Goal: Information Seeking & Learning: Learn about a topic

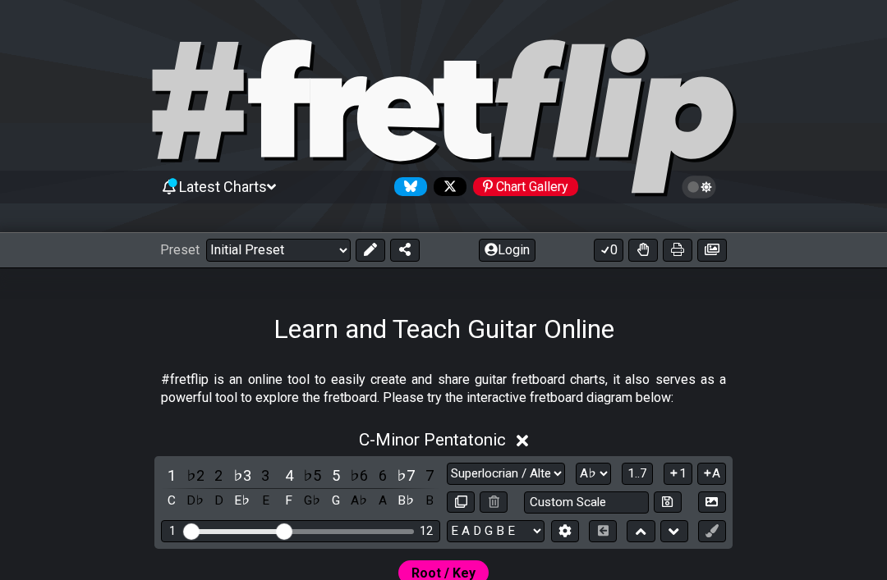
select select "Superlocrian / Altered"
select select "Ab"
click at [368, 243] on icon at bounding box center [370, 249] width 13 height 13
select select "Minor Pentatonic"
select select "C"
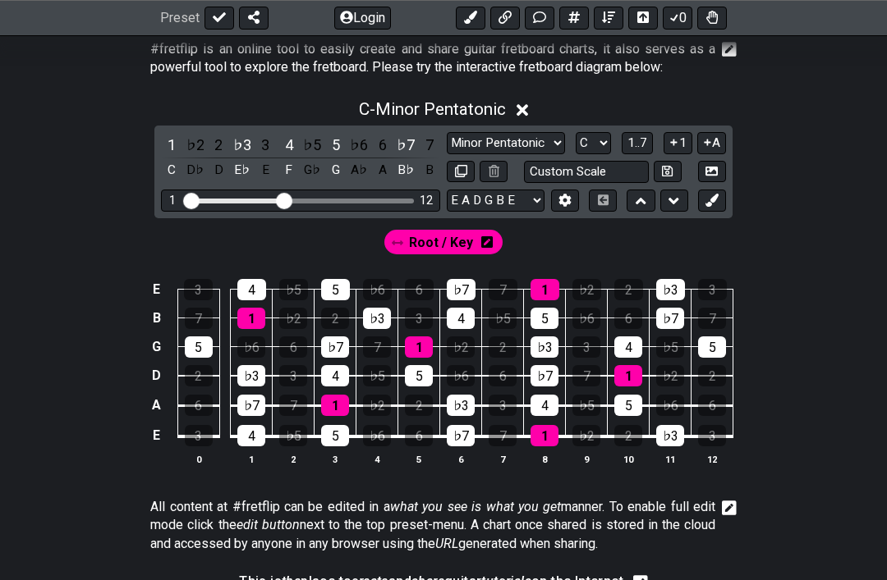
scroll to position [329, 0]
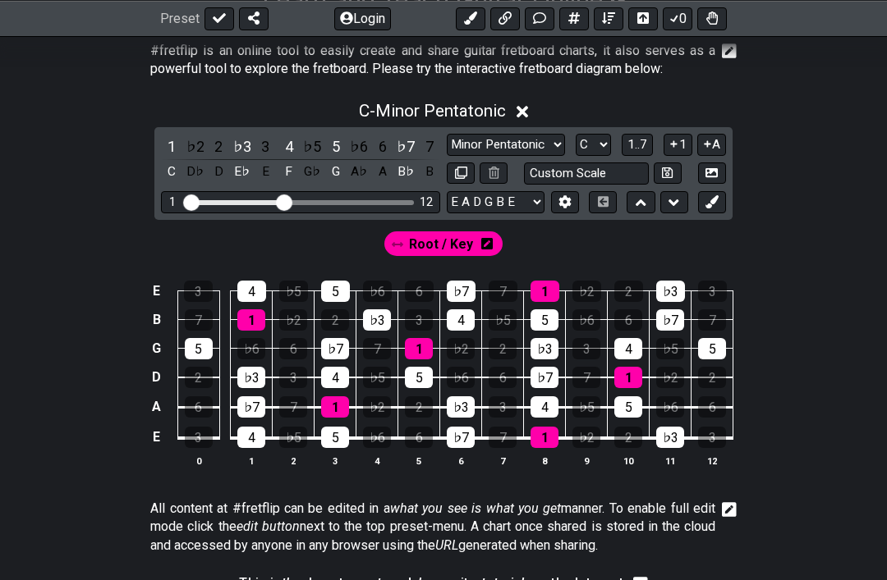
click at [534, 149] on select "Minor Pentatonic Click to edit Minor Pentatonic Major Pentatonic Minor Blues Ma…" at bounding box center [506, 145] width 118 height 22
select select "Melodic Minor"
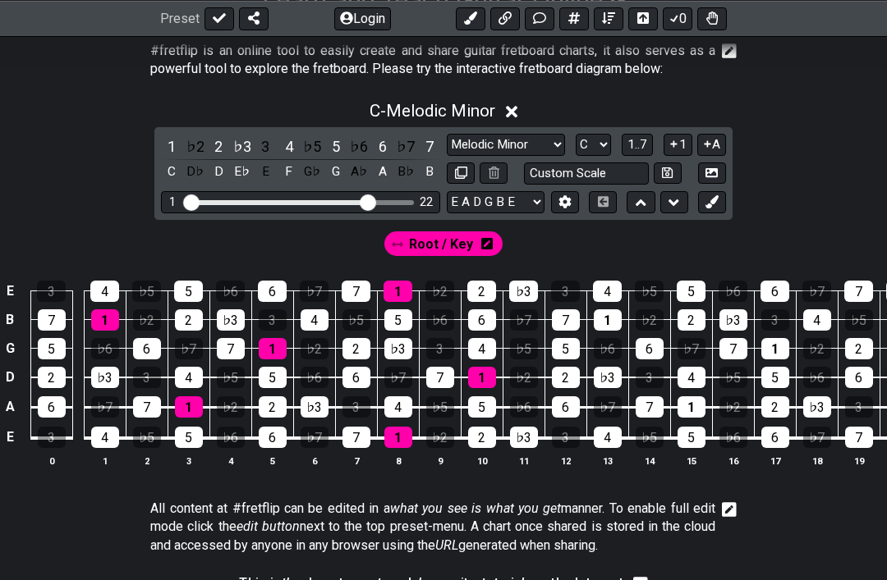
click at [644, 147] on span "1..7" at bounding box center [637, 144] width 20 height 15
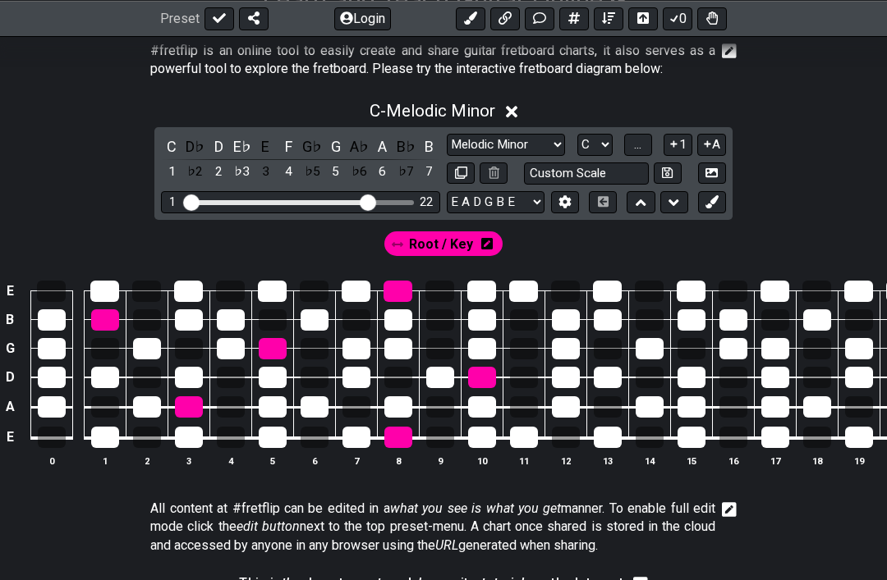
click at [641, 144] on span "..." at bounding box center [637, 144] width 7 height 15
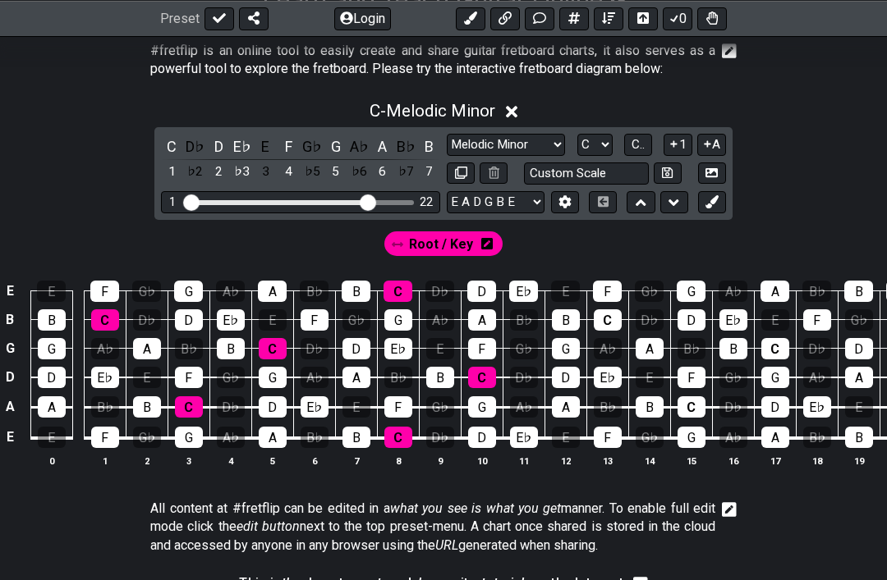
click at [489, 237] on icon at bounding box center [486, 243] width 11 height 13
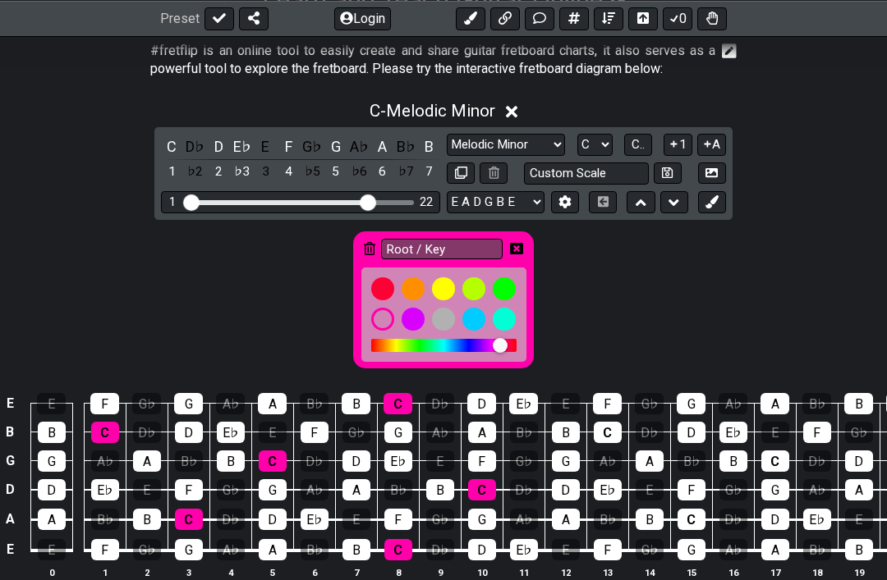
click at [366, 251] on icon at bounding box center [369, 248] width 11 height 13
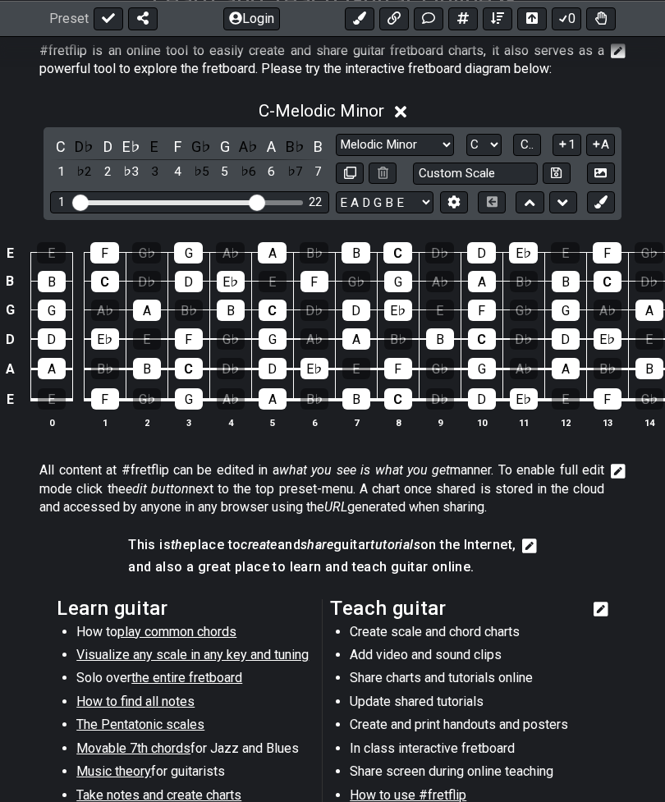
scroll to position [218, 0]
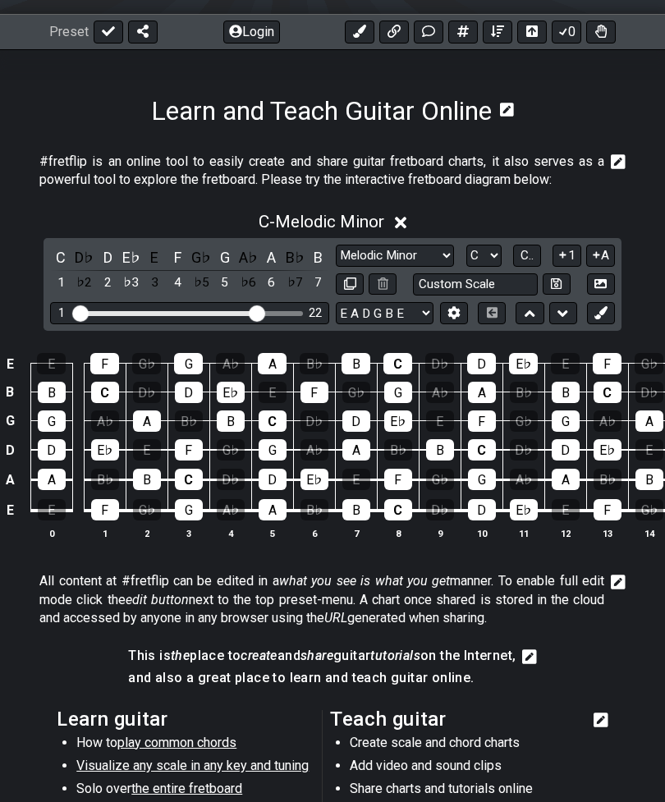
select select "Melodic Minor"
select select "C"
